Goal: Information Seeking & Learning: Learn about a topic

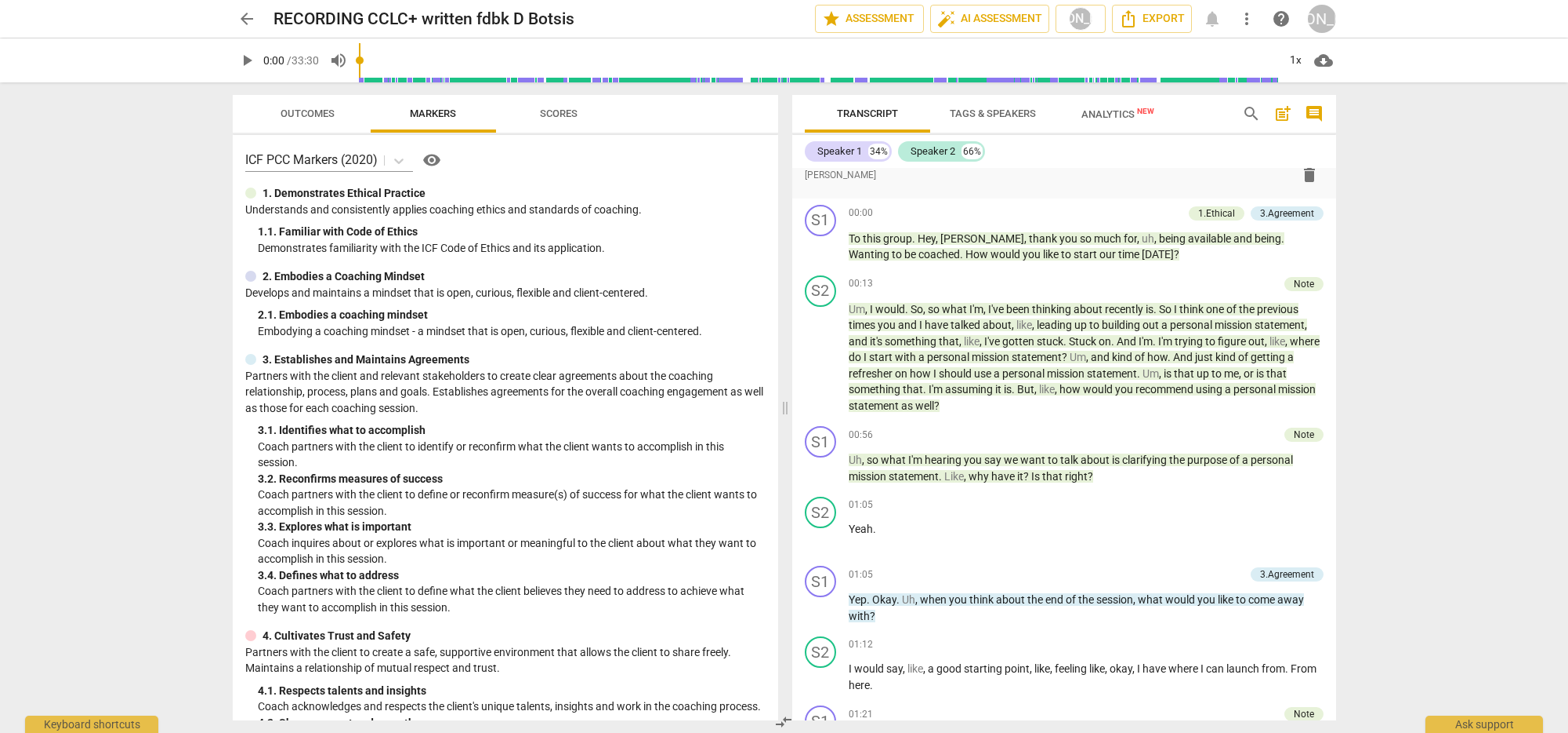
scroll to position [363, 0]
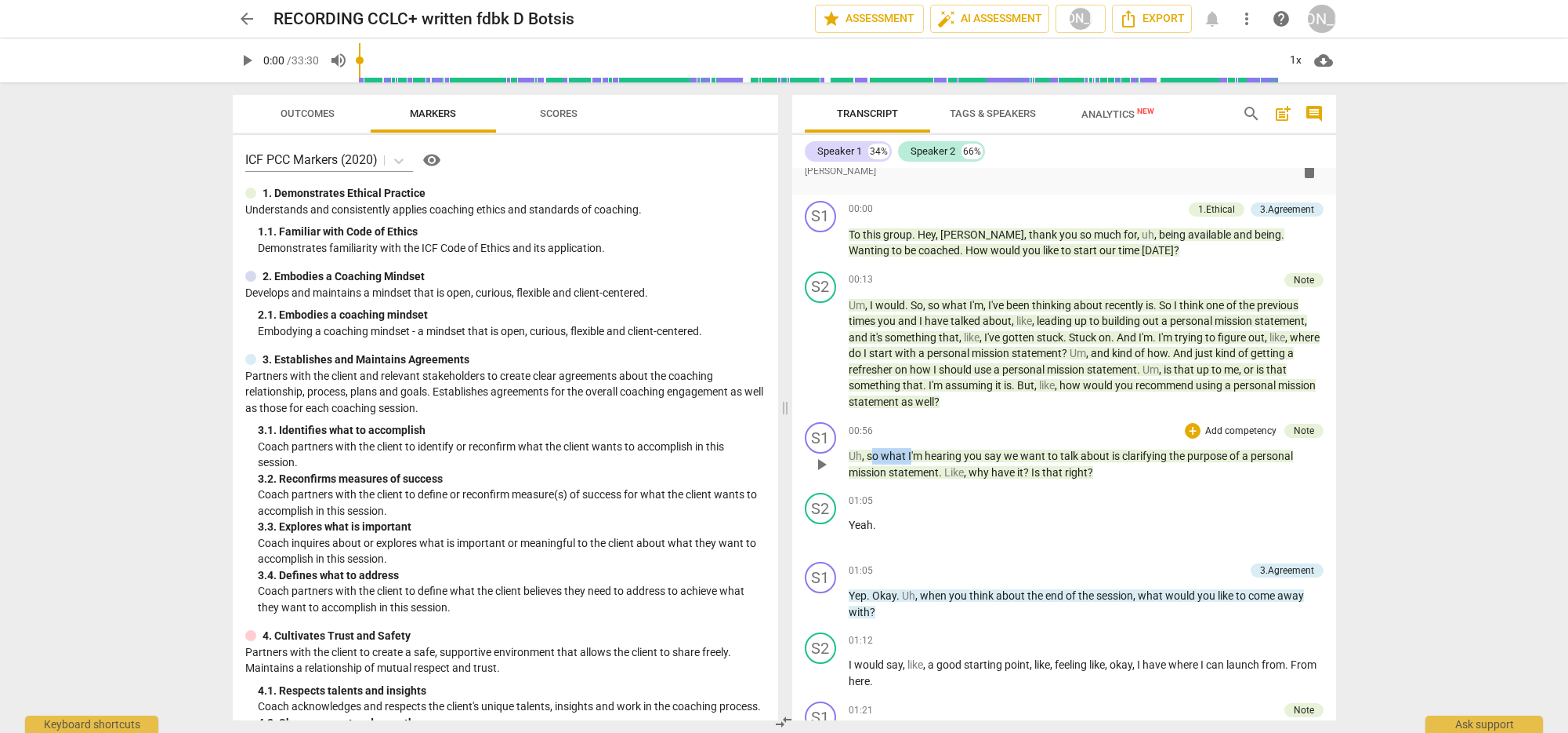
drag, startPoint x: 869, startPoint y: 453, endPoint x: 910, endPoint y: 457, distance: 41.2
click at [910, 457] on p "Uh , so what I'm hearing you say we want to talk about is clarifying the purpos…" at bounding box center [1085, 464] width 475 height 32
drag, startPoint x: 874, startPoint y: 477, endPoint x: 867, endPoint y: 469, distance: 10.6
click at [874, 476] on span "mission" at bounding box center [868, 472] width 40 height 13
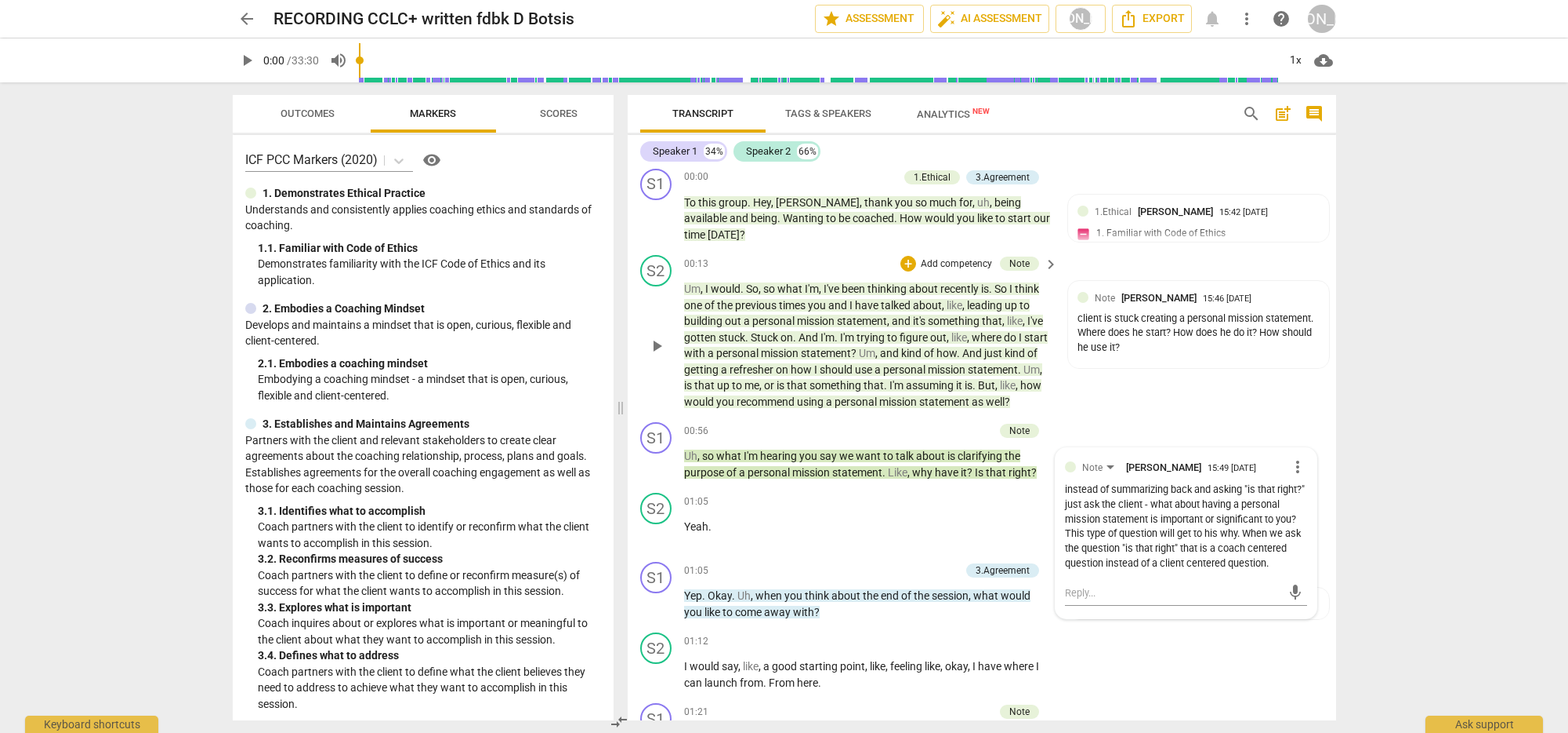
scroll to position [267, 0]
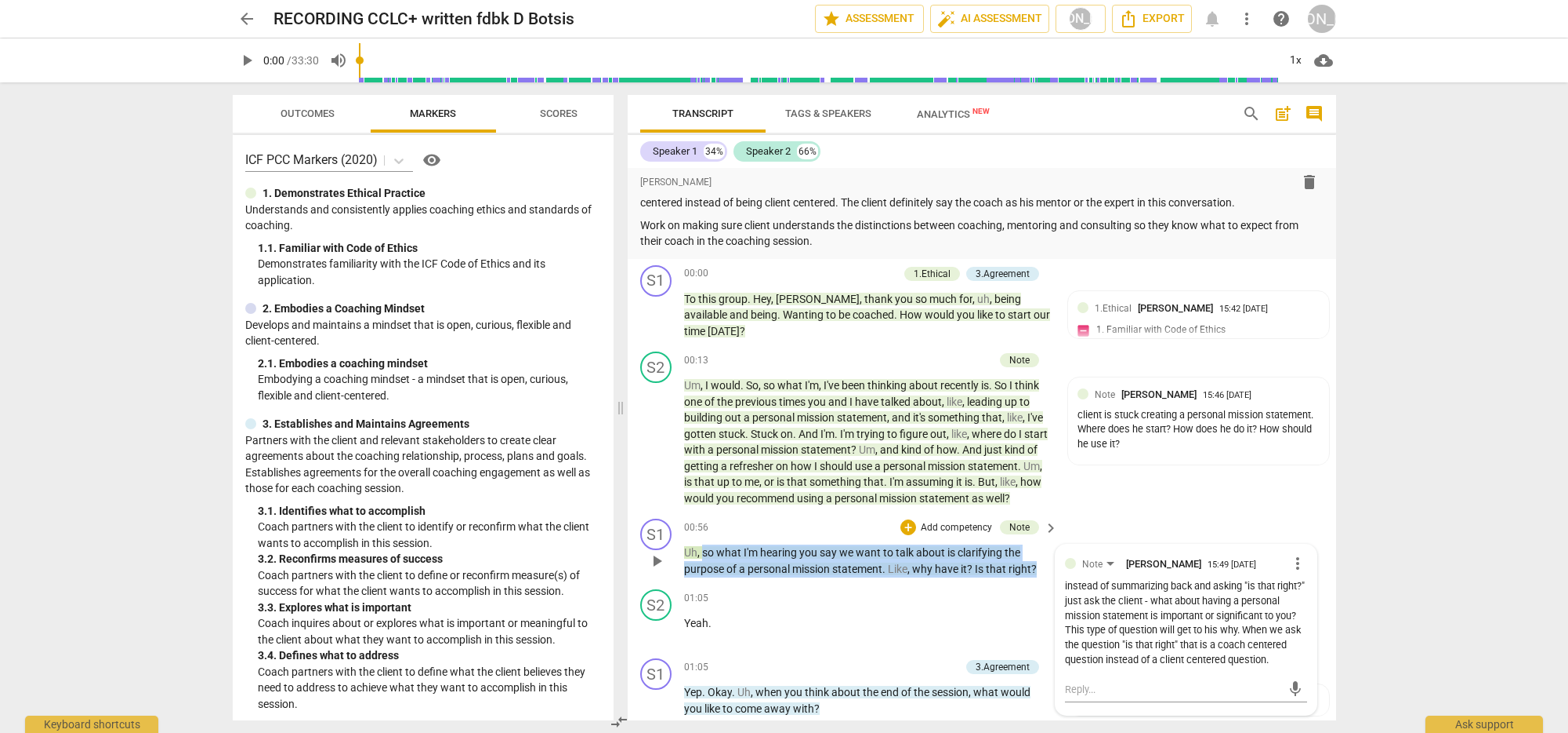
drag, startPoint x: 702, startPoint y: 547, endPoint x: 1039, endPoint y: 573, distance: 338.0
click at [1039, 573] on p "Uh , so what I'm hearing you say we want to talk about is clarifying the purpos…" at bounding box center [867, 560] width 367 height 32
copy p "so what I'm hearing you say we want to talk about is clarifying the purpose of …"
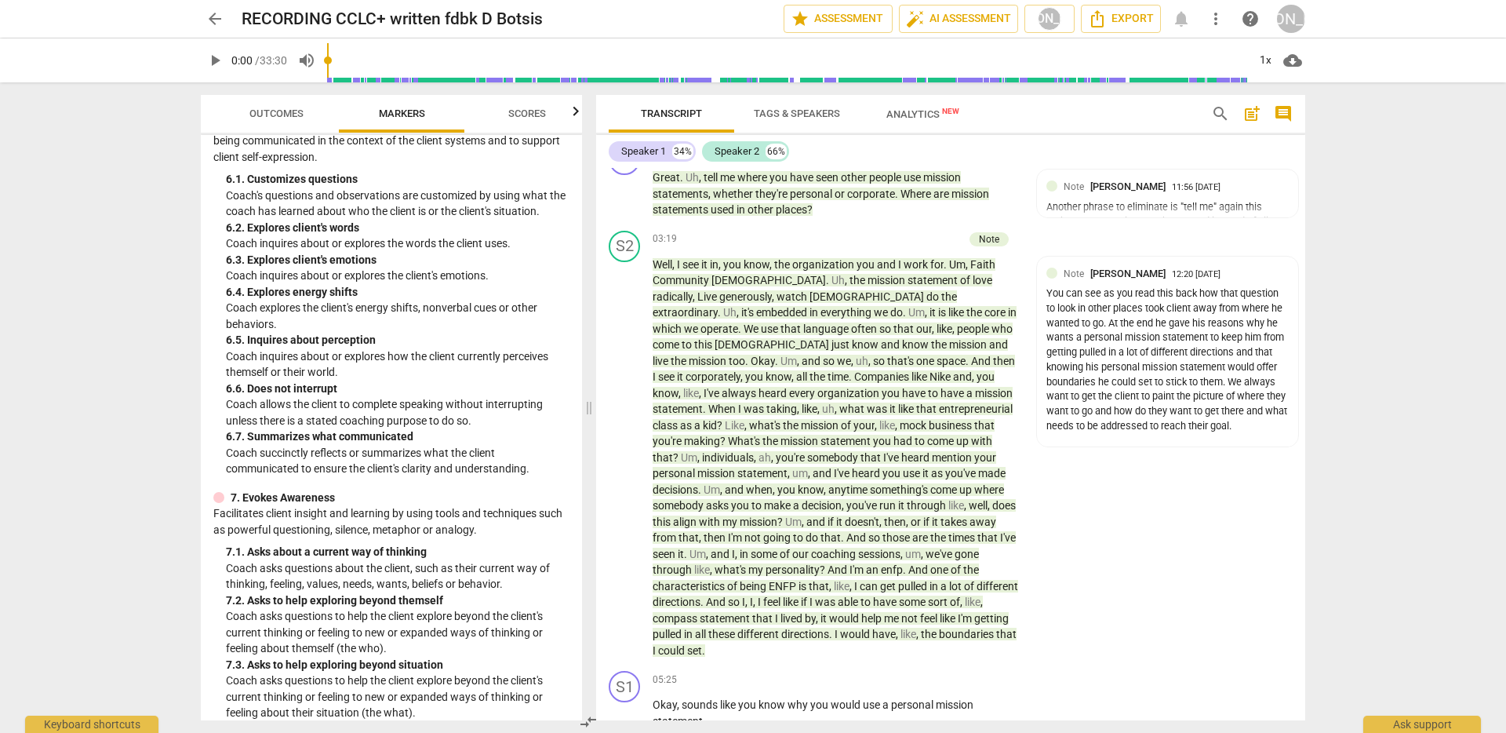
scroll to position [1146, 0]
drag, startPoint x: 227, startPoint y: 451, endPoint x: 538, endPoint y: 471, distance: 311.2
click at [538, 471] on p "Coach succinctly reflects or summarizes what the client communicated to ensure …" at bounding box center [398, 458] width 344 height 32
copy p "Coach succinctly reflects or summarizes what the client communicated to ensure …"
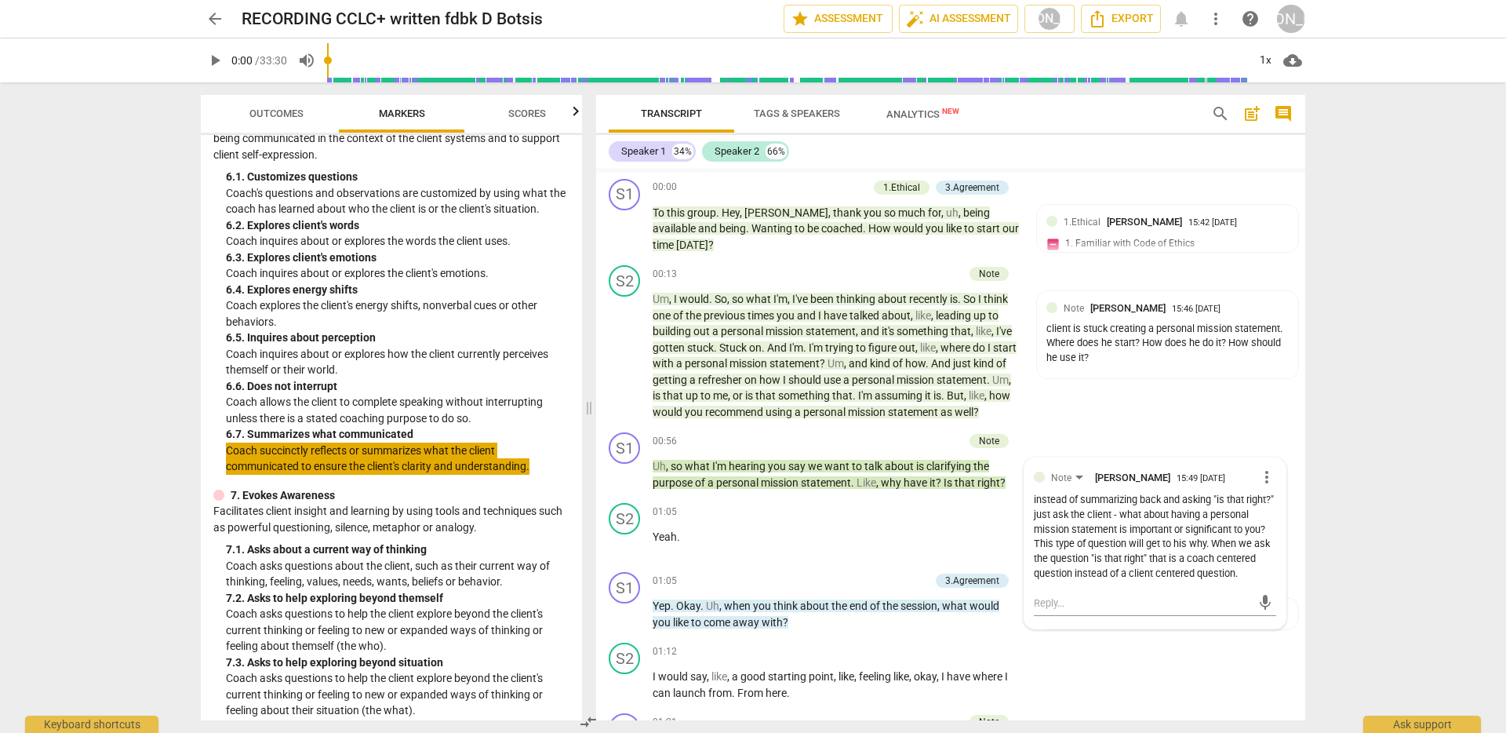
scroll to position [0, 0]
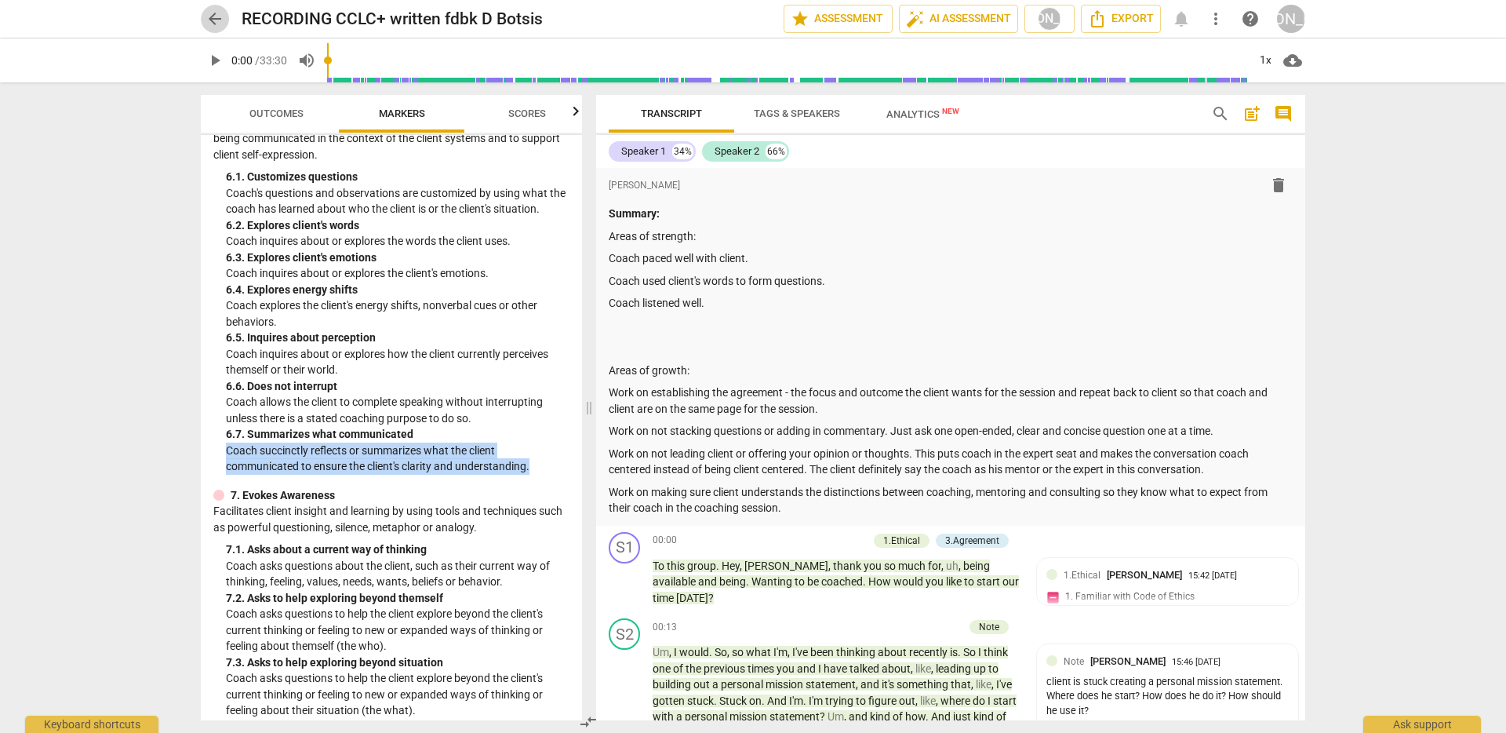
click at [215, 18] on span "arrow_back" at bounding box center [214, 18] width 19 height 19
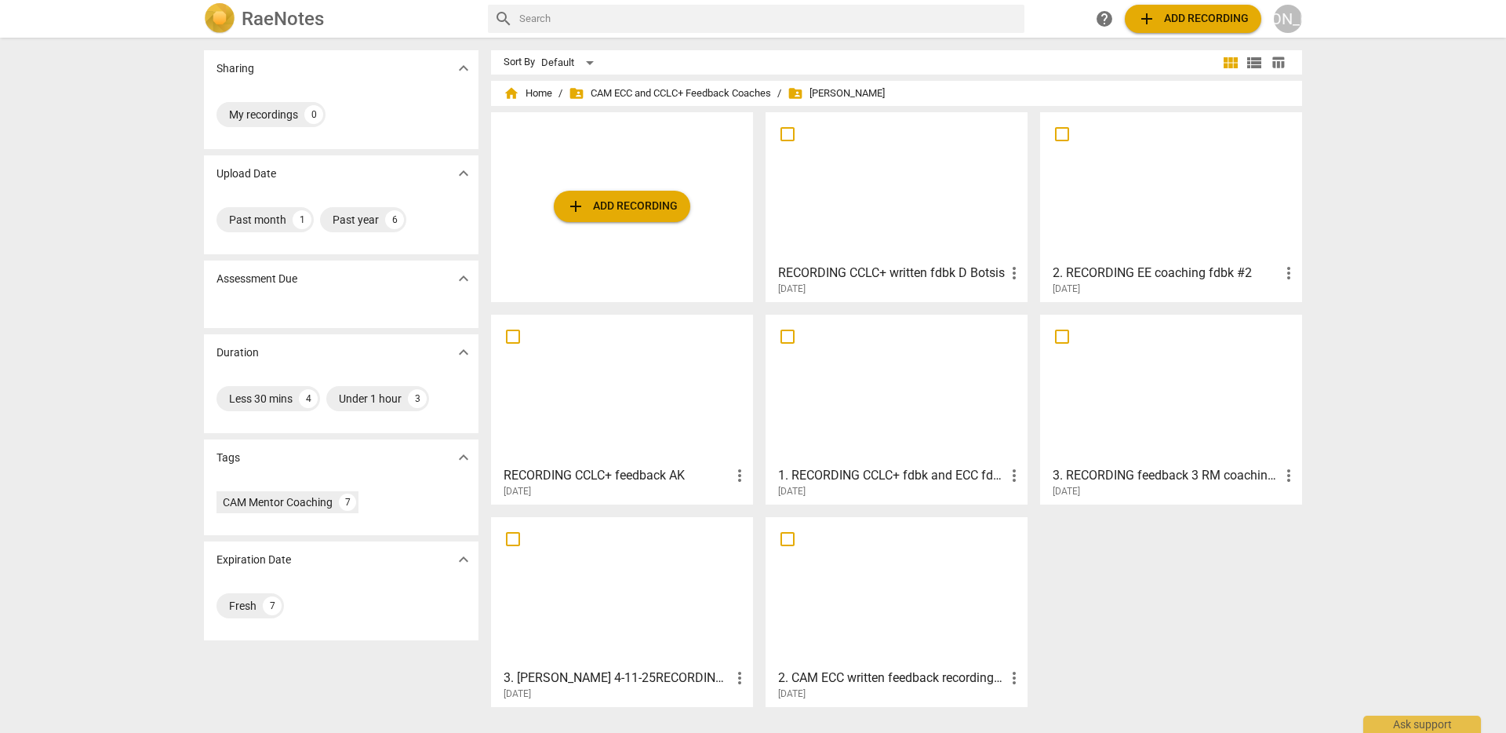
click at [1142, 217] on div at bounding box center [1170, 187] width 251 height 139
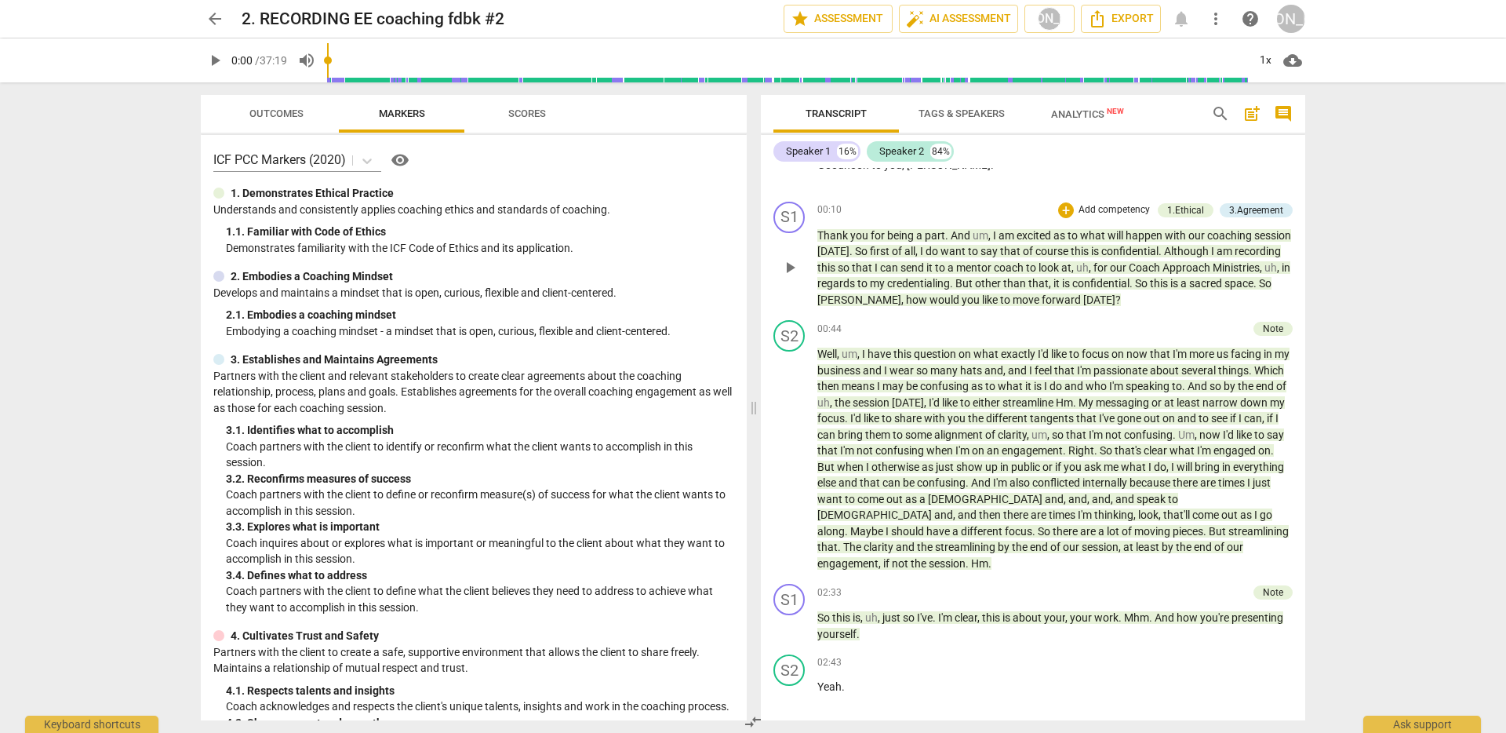
scroll to position [471, 0]
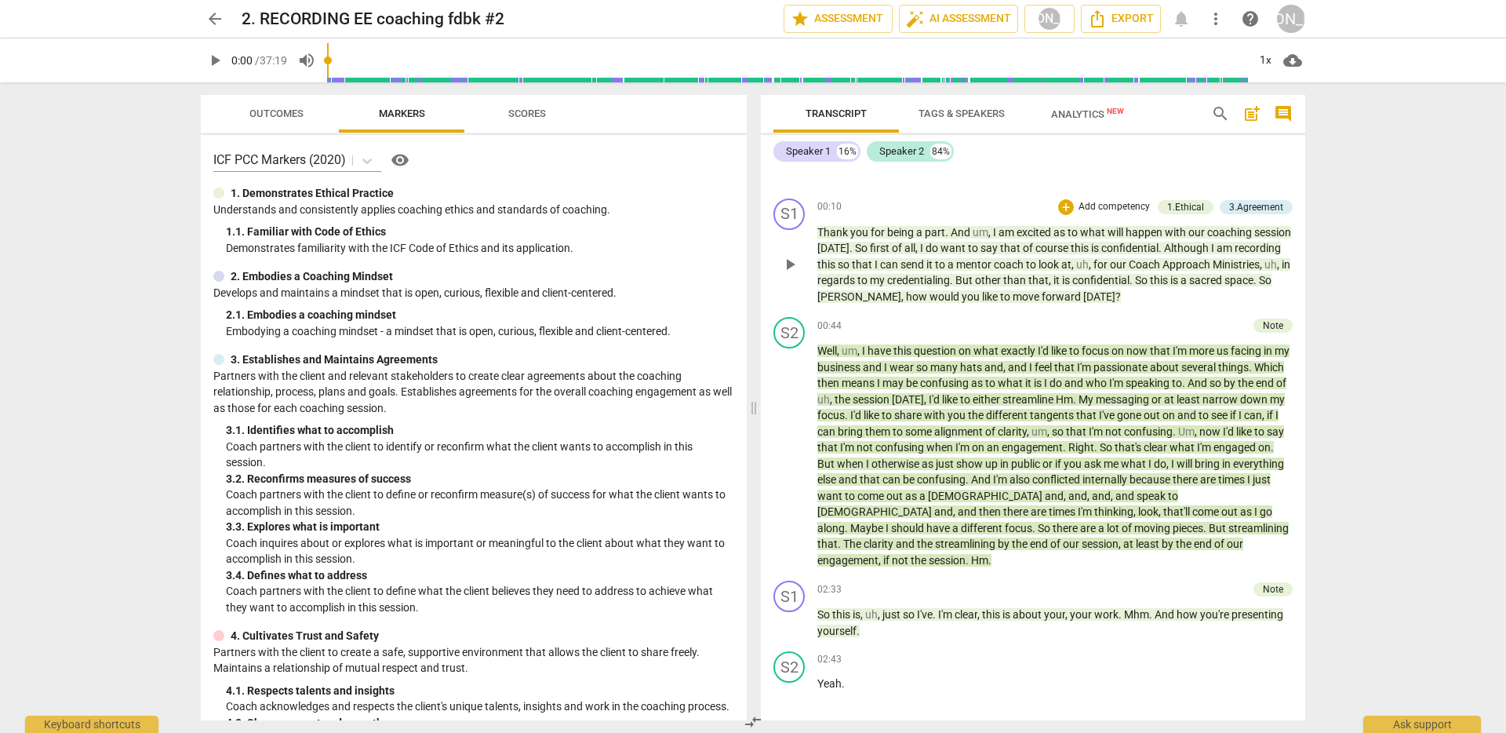
click at [1282, 325] on div "Note" at bounding box center [1272, 325] width 39 height 14
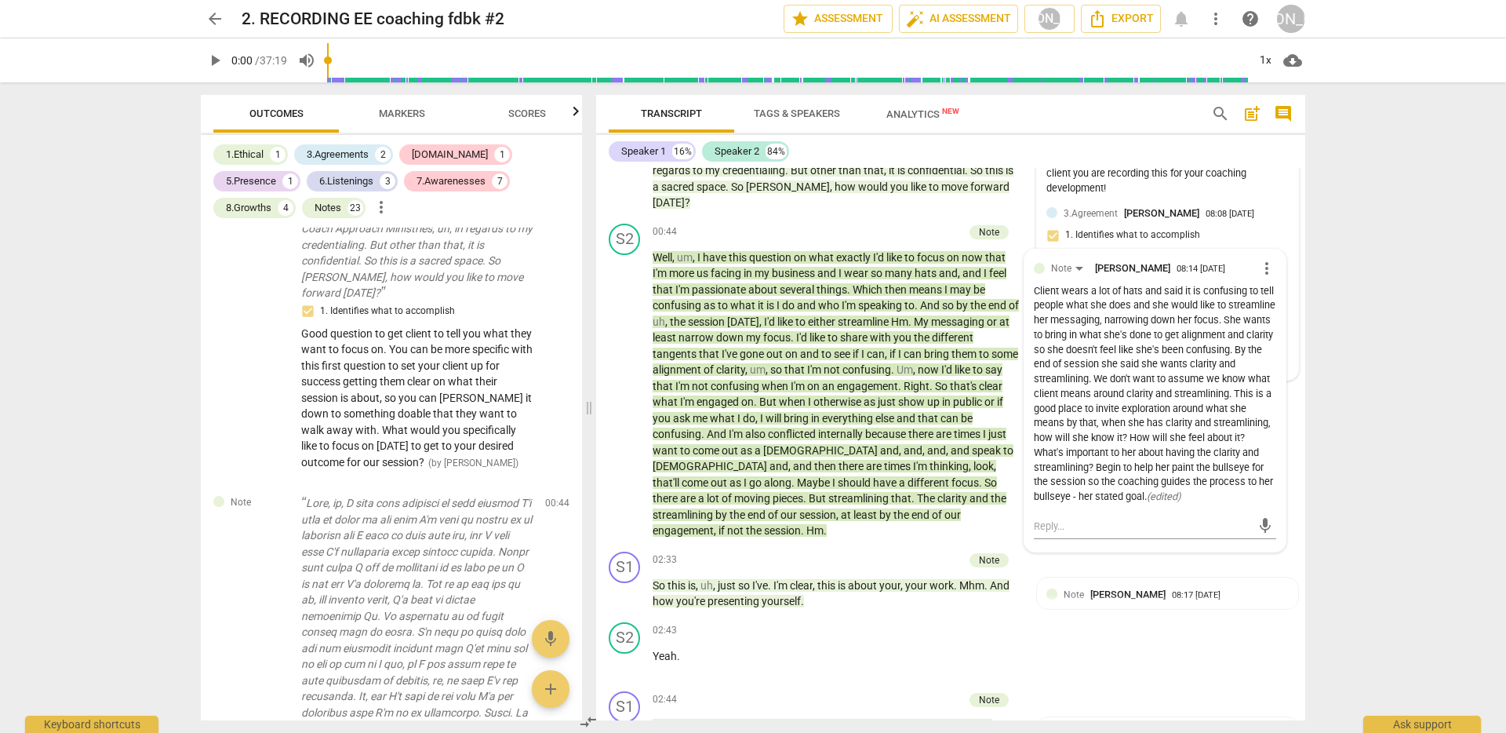
scroll to position [587, 0]
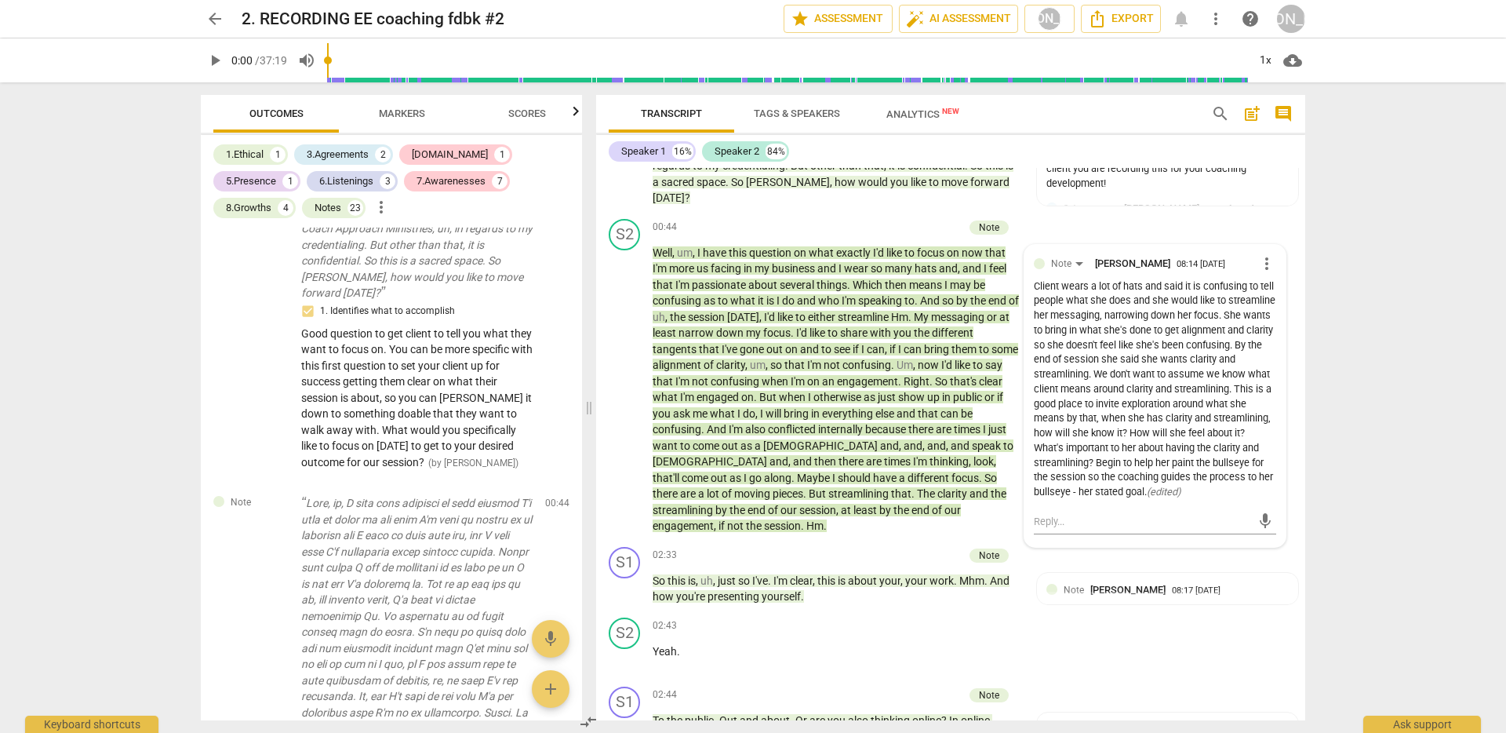
click at [213, 16] on span "arrow_back" at bounding box center [214, 18] width 19 height 19
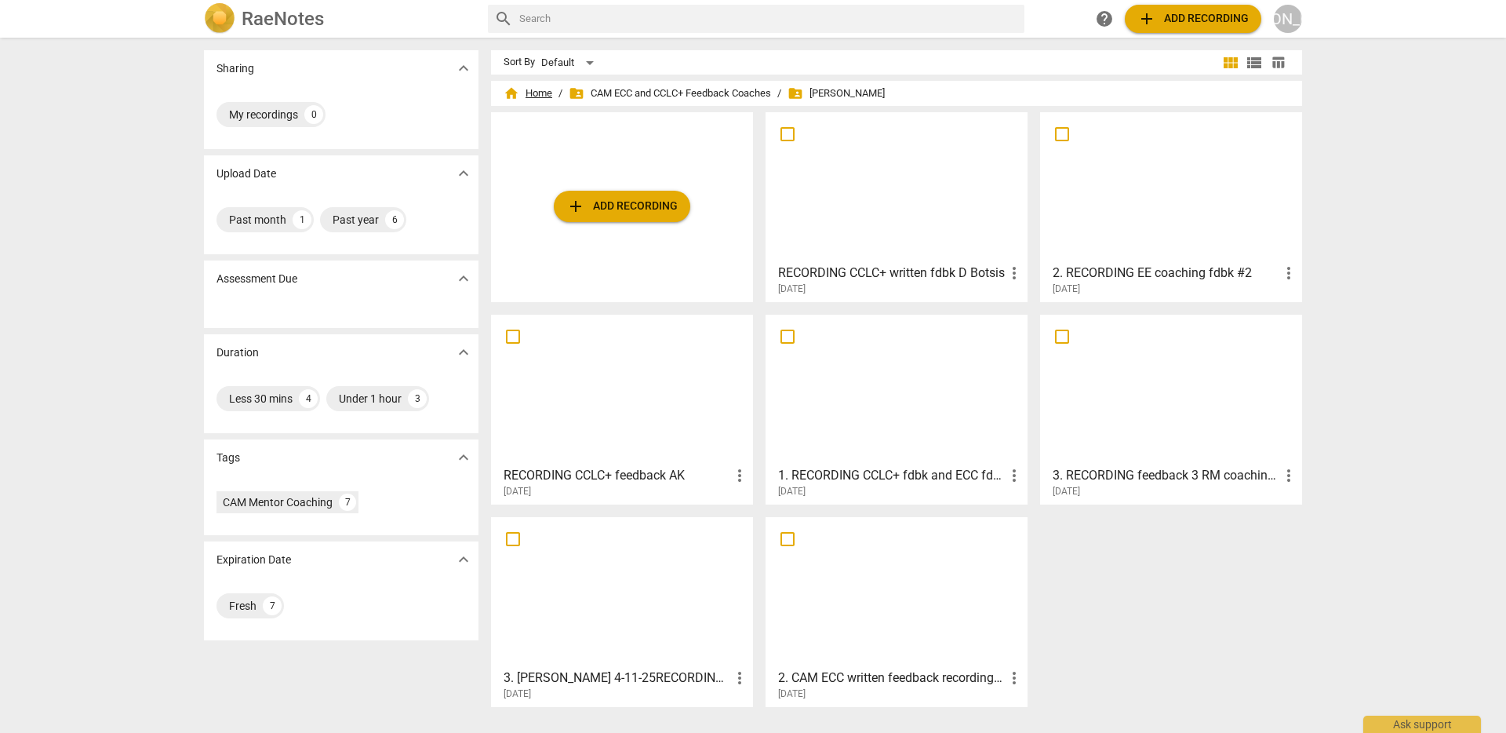
click at [526, 88] on span "home Home" at bounding box center [528, 93] width 49 height 16
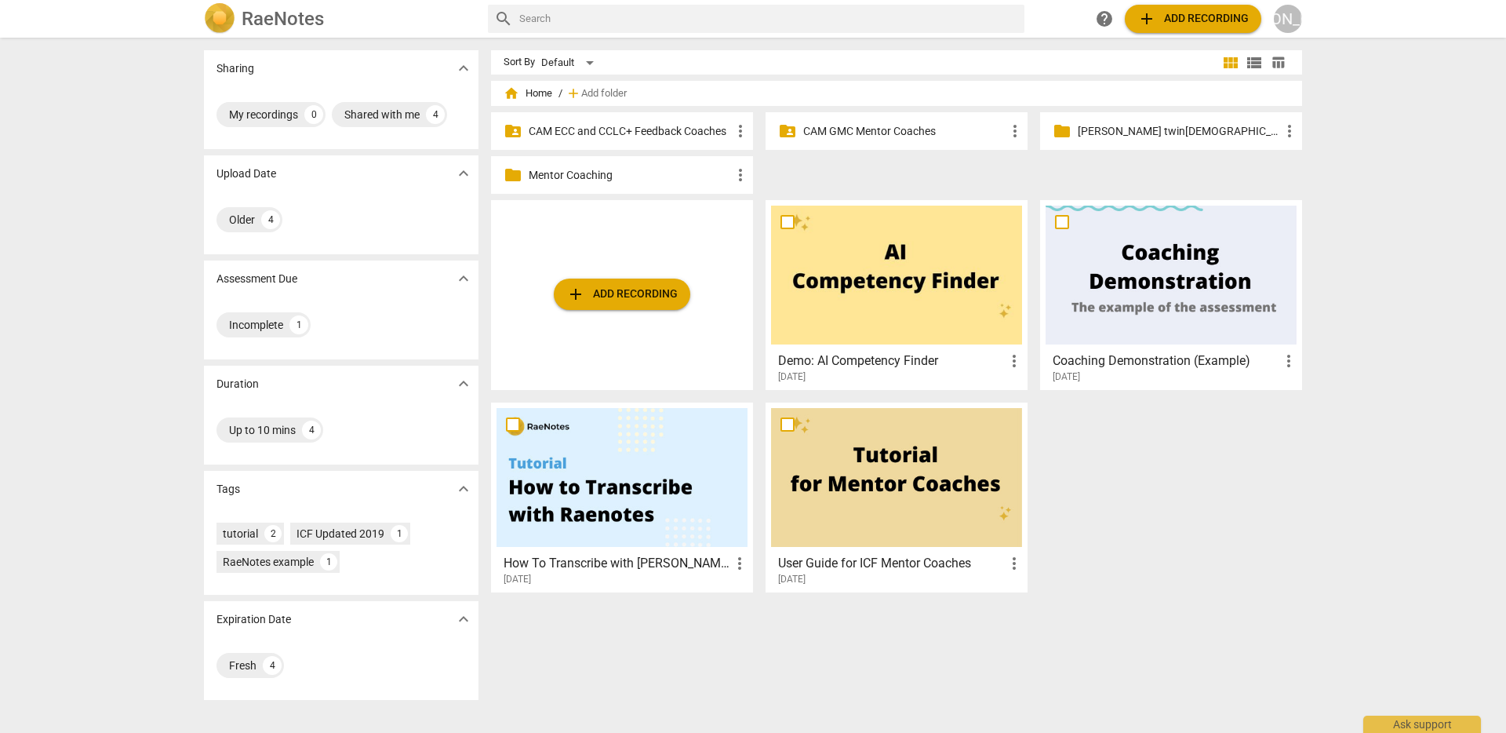
click at [1109, 126] on p "[PERSON_NAME] twin[DEMOGRAPHIC_DATA] email" at bounding box center [1179, 131] width 202 height 16
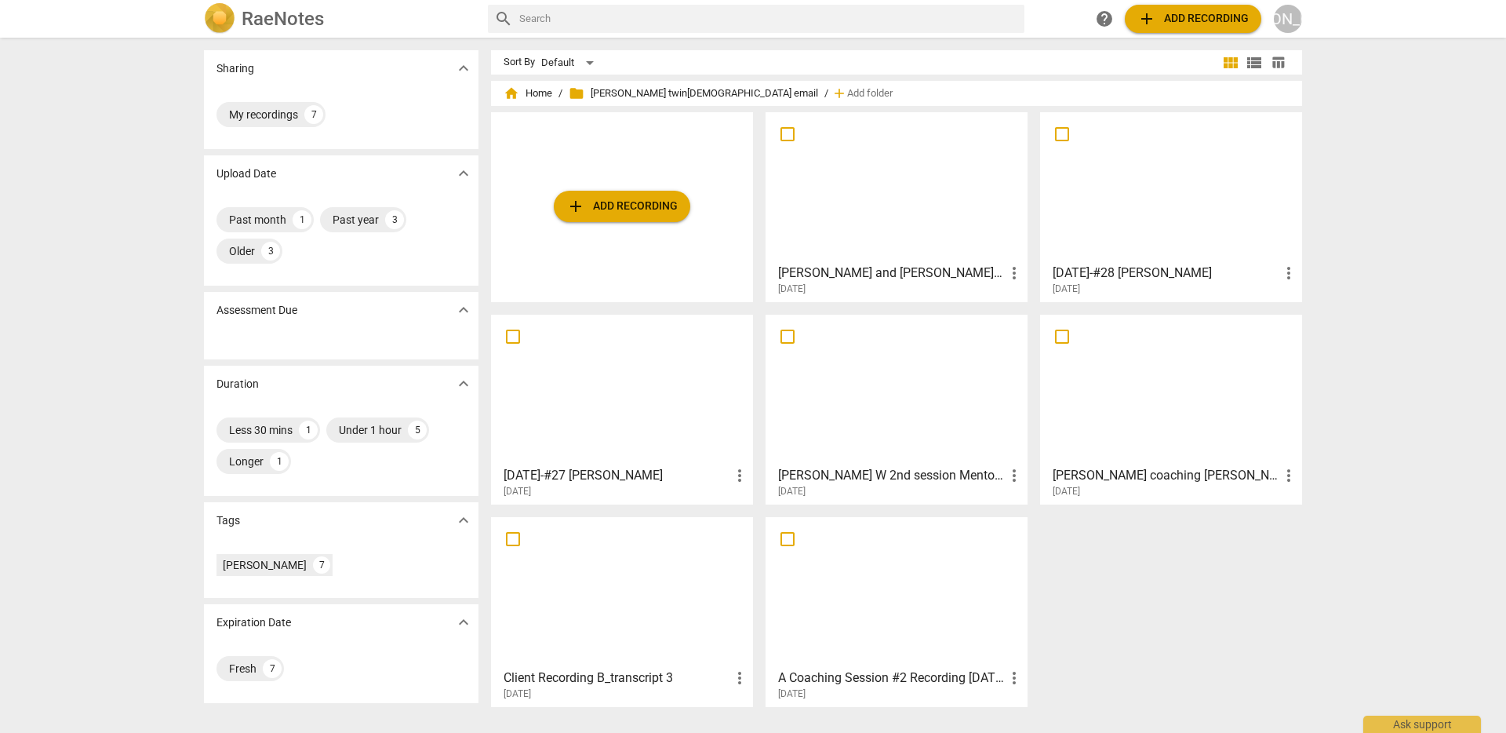
click at [923, 227] on div at bounding box center [896, 187] width 251 height 139
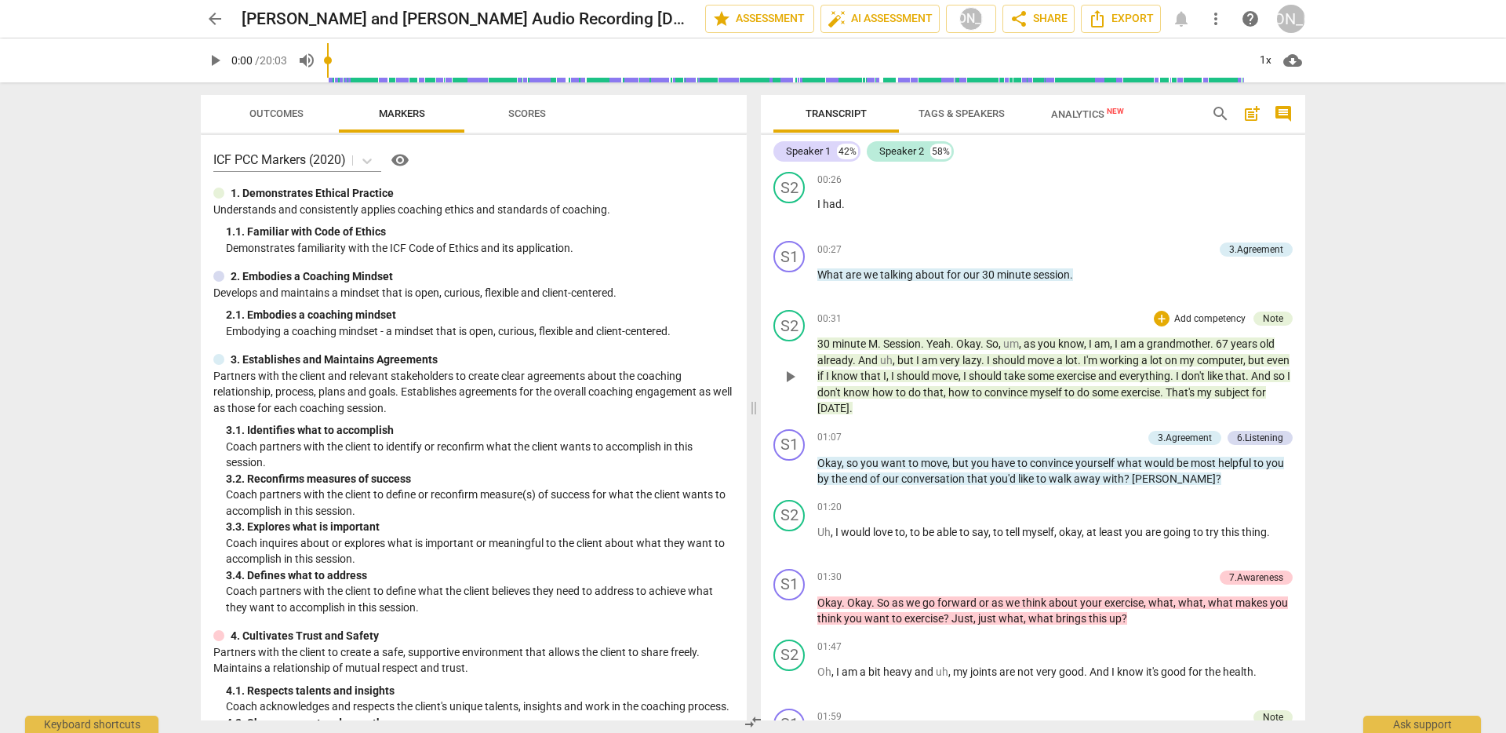
scroll to position [664, 0]
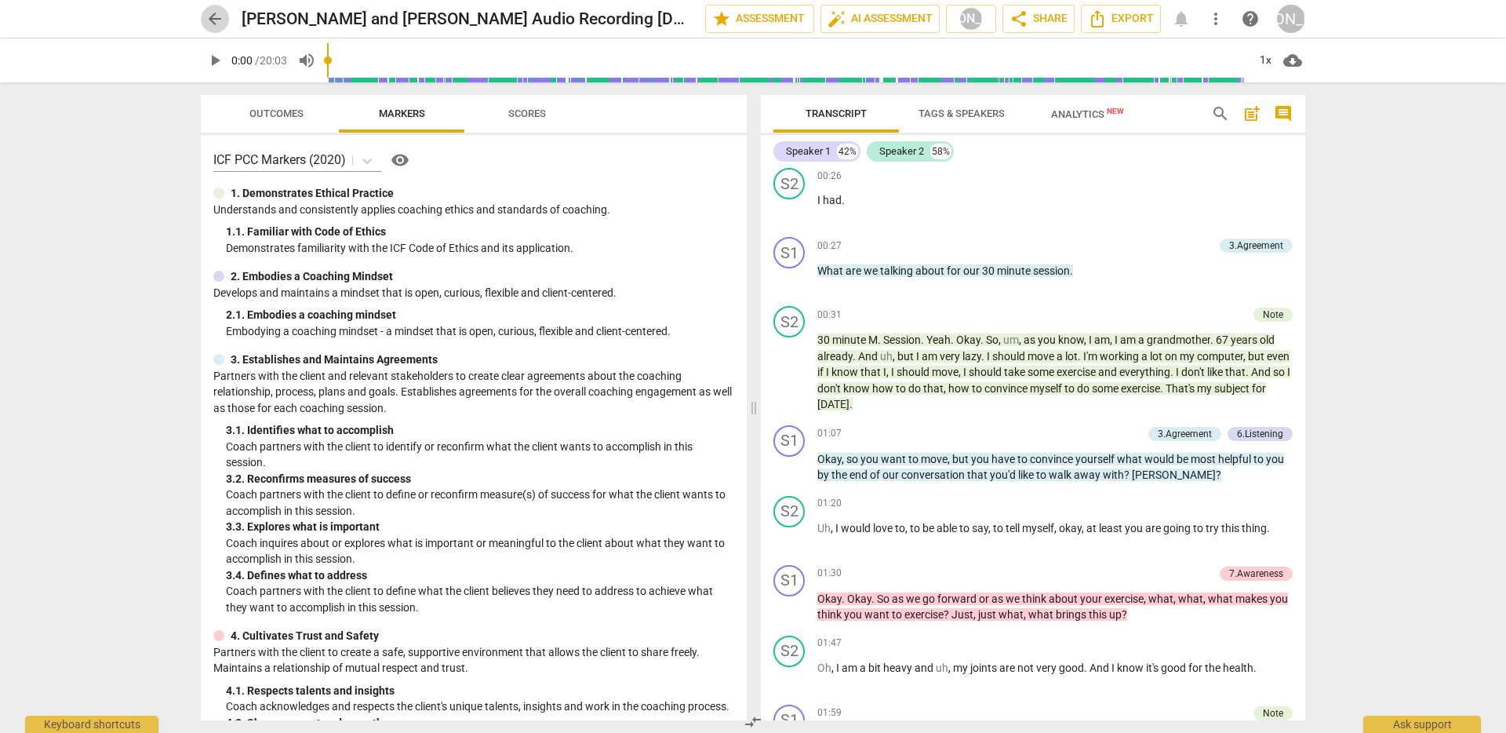
click at [213, 16] on span "arrow_back" at bounding box center [214, 18] width 19 height 19
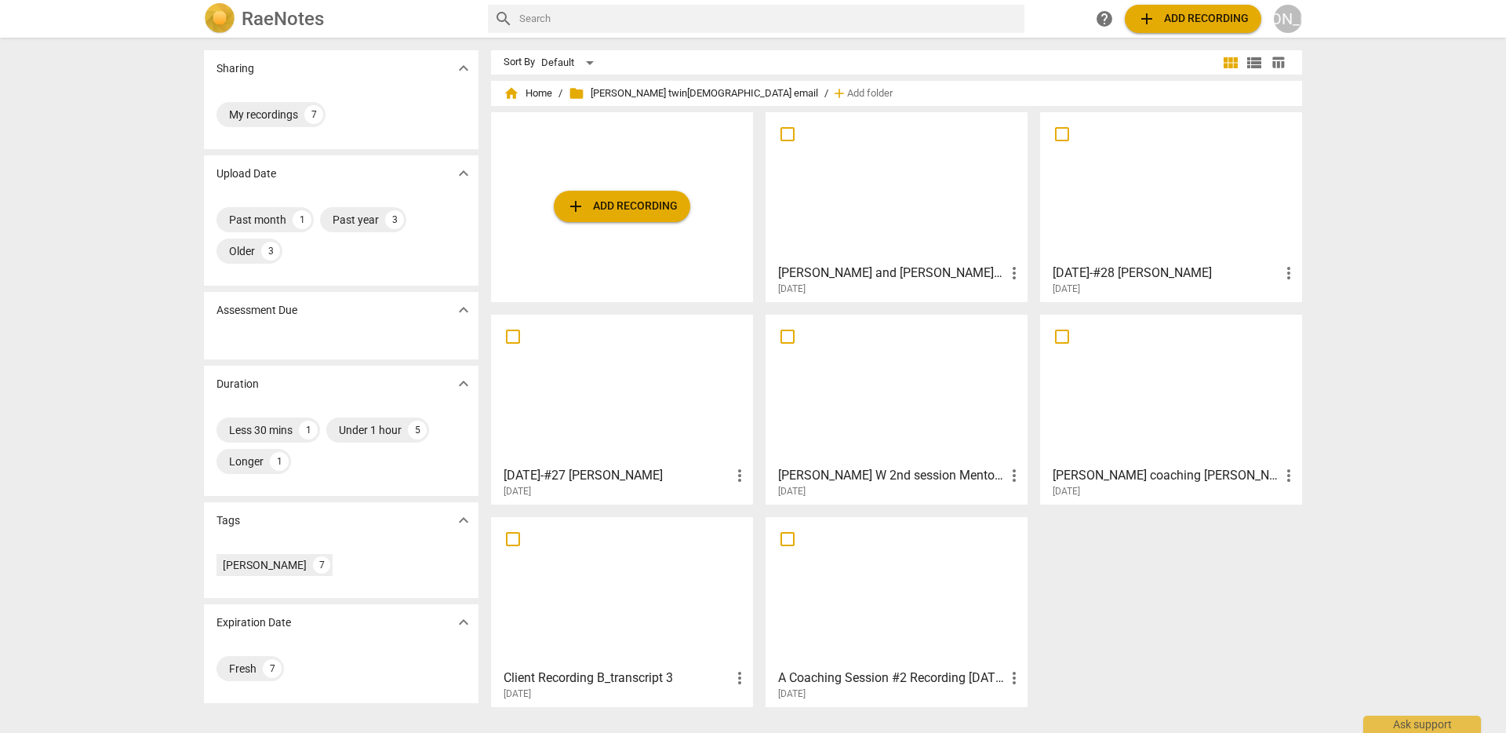
click at [1127, 231] on div at bounding box center [1170, 187] width 251 height 139
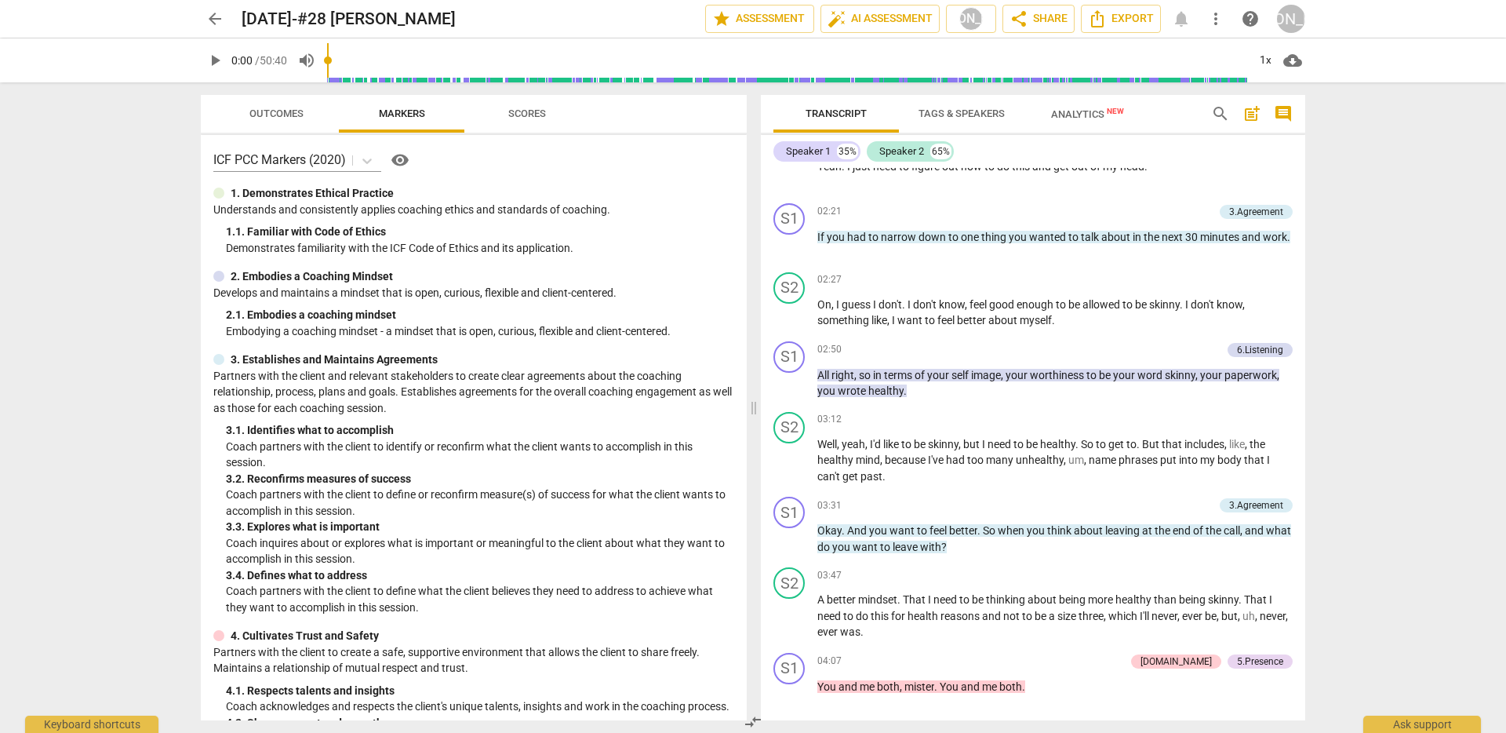
scroll to position [1029, 0]
